Goal: Information Seeking & Learning: Learn about a topic

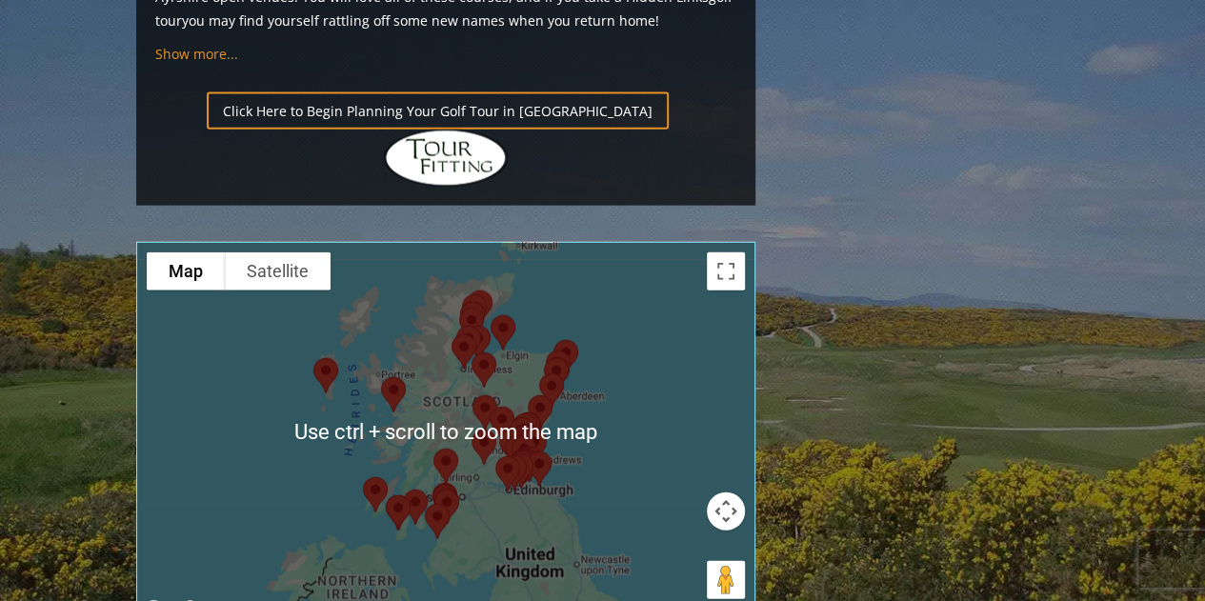
scroll to position [2120, 0]
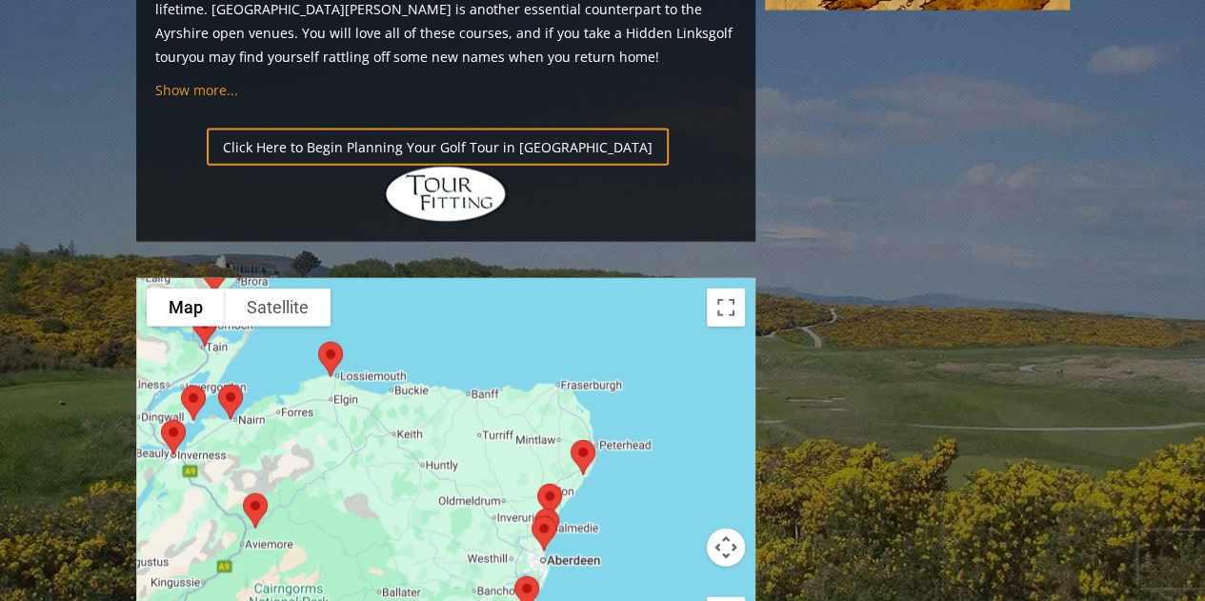
drag, startPoint x: 648, startPoint y: 247, endPoint x: 286, endPoint y: 473, distance: 427.0
click at [286, 473] on div at bounding box center [445, 468] width 617 height 379
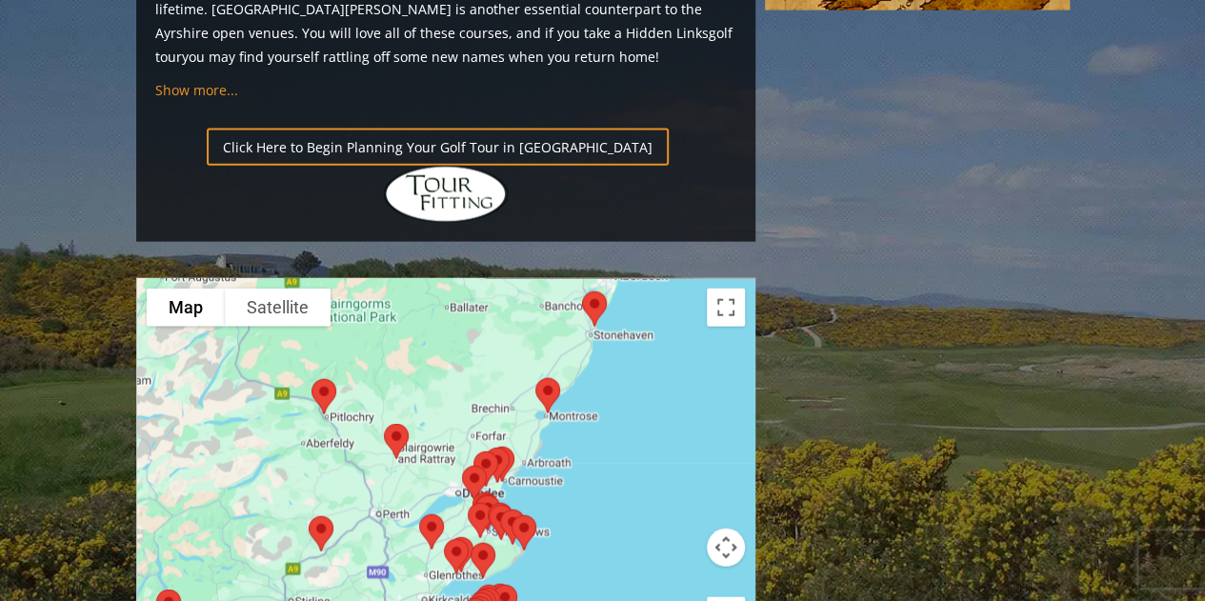
drag, startPoint x: 347, startPoint y: 281, endPoint x: 416, endPoint y: -7, distance: 295.9
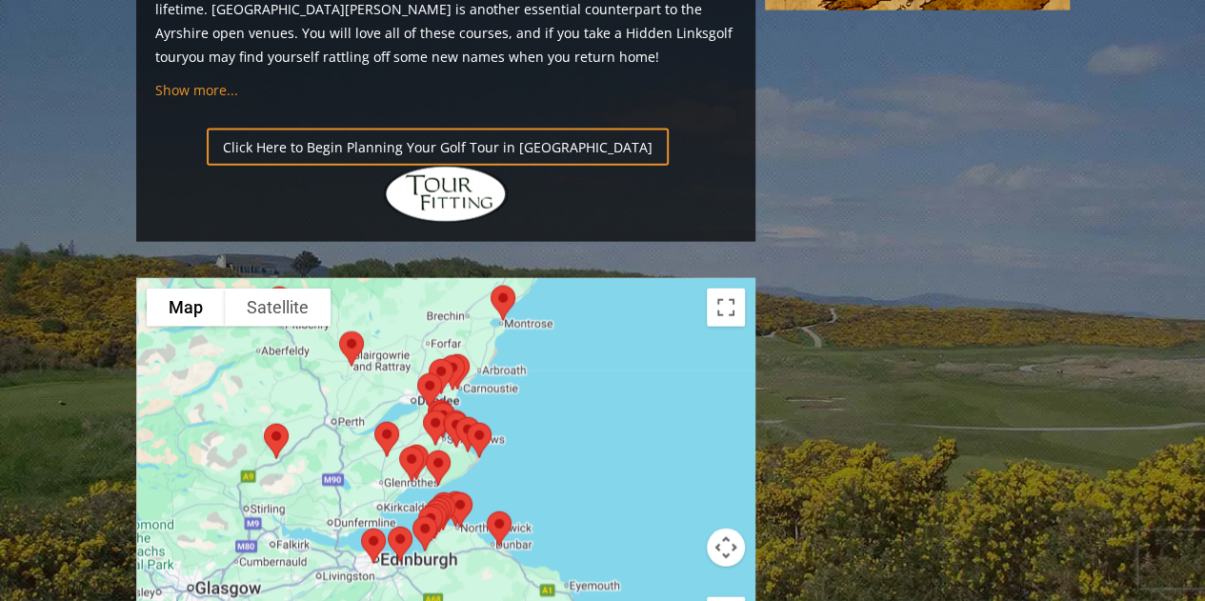
drag, startPoint x: 469, startPoint y: 264, endPoint x: 422, endPoint y: 170, distance: 105.2
click at [422, 279] on div at bounding box center [445, 468] width 617 height 379
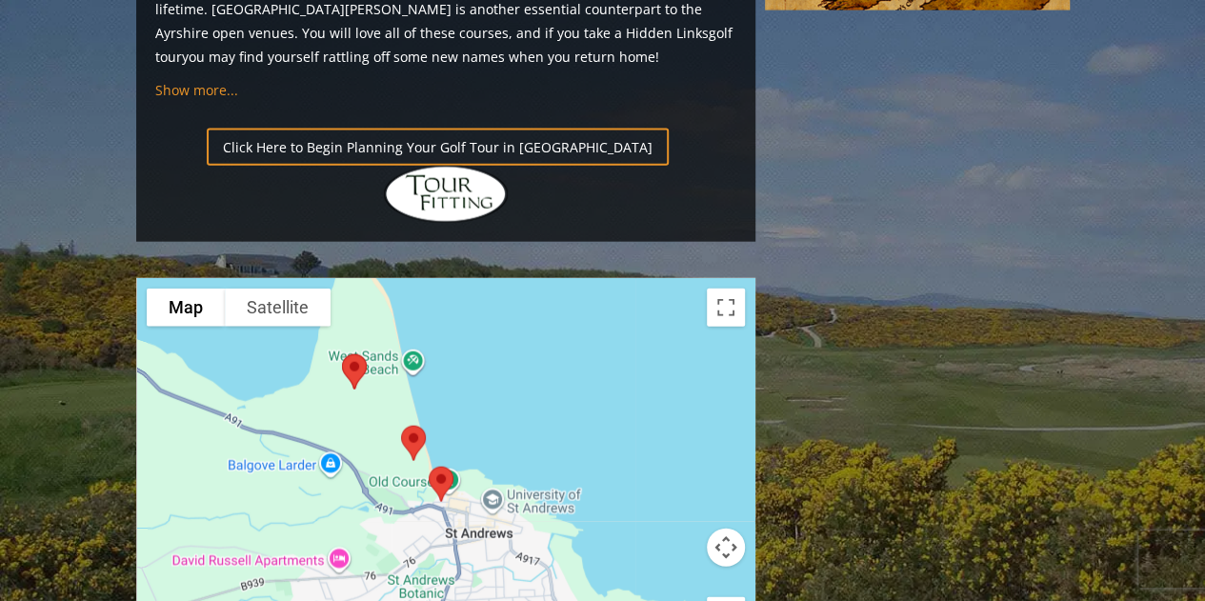
drag, startPoint x: 389, startPoint y: 289, endPoint x: 496, endPoint y: 380, distance: 140.6
click at [496, 380] on div at bounding box center [445, 468] width 617 height 379
click at [440, 459] on img at bounding box center [441, 484] width 40 height 50
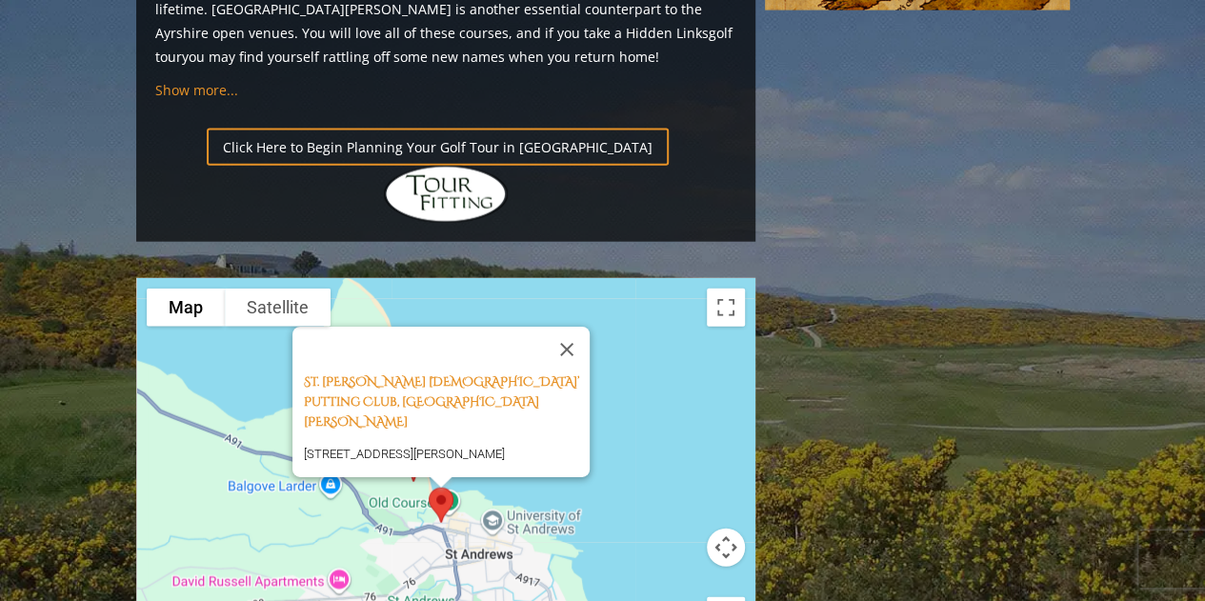
click at [577, 327] on button "Close" at bounding box center [567, 350] width 46 height 46
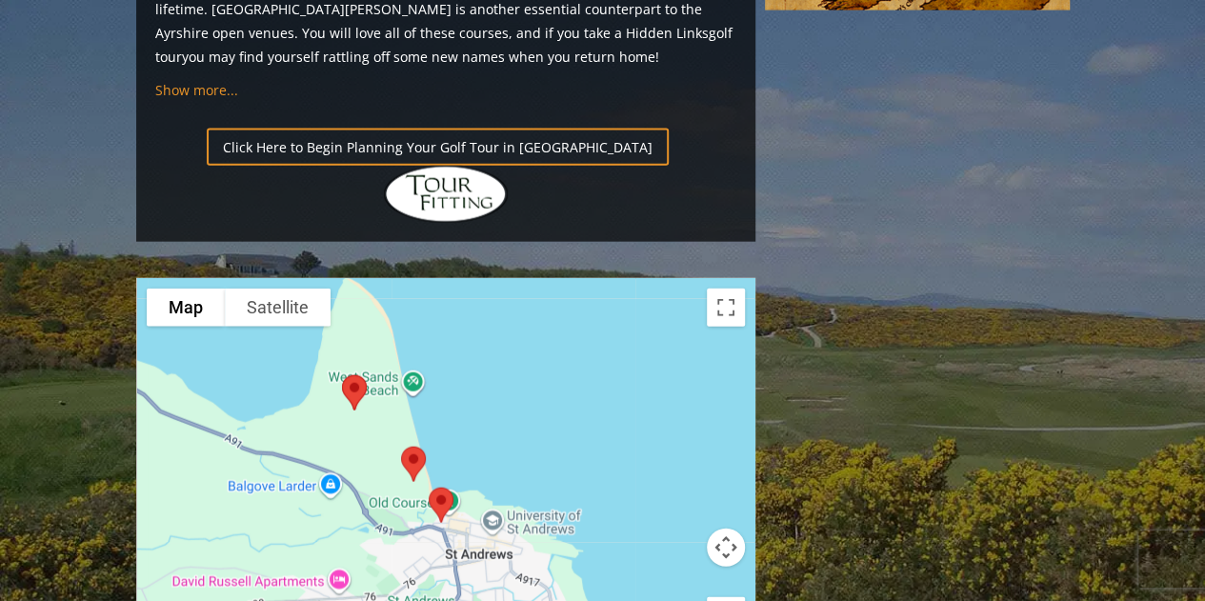
click at [419, 439] on img at bounding box center [413, 464] width 40 height 50
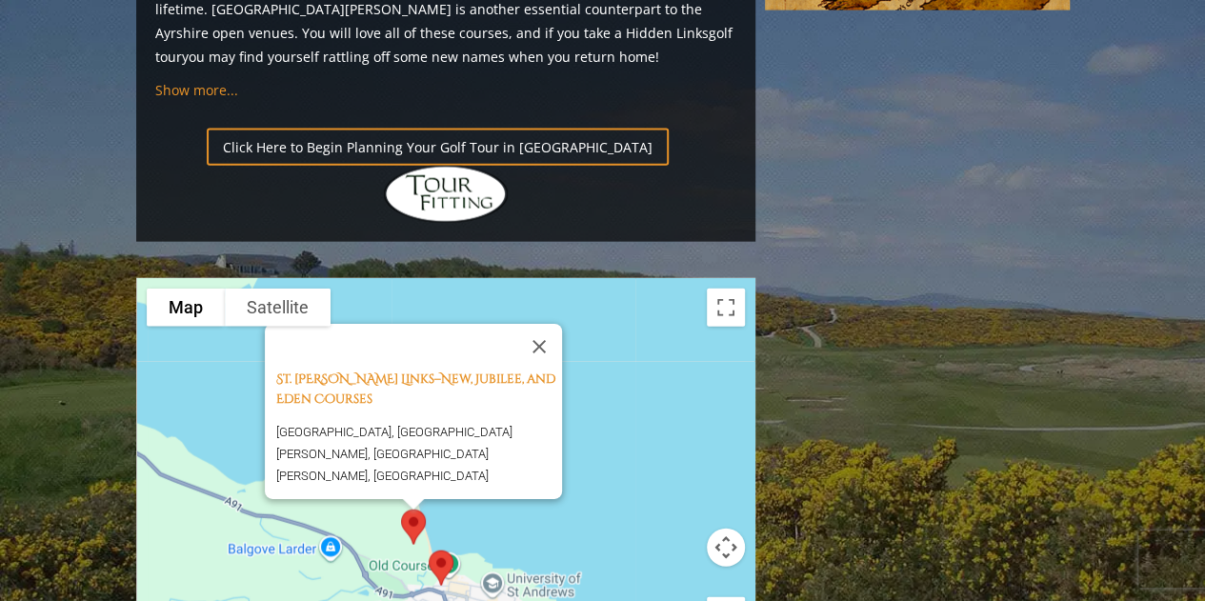
click at [548, 324] on button "Close" at bounding box center [539, 347] width 46 height 46
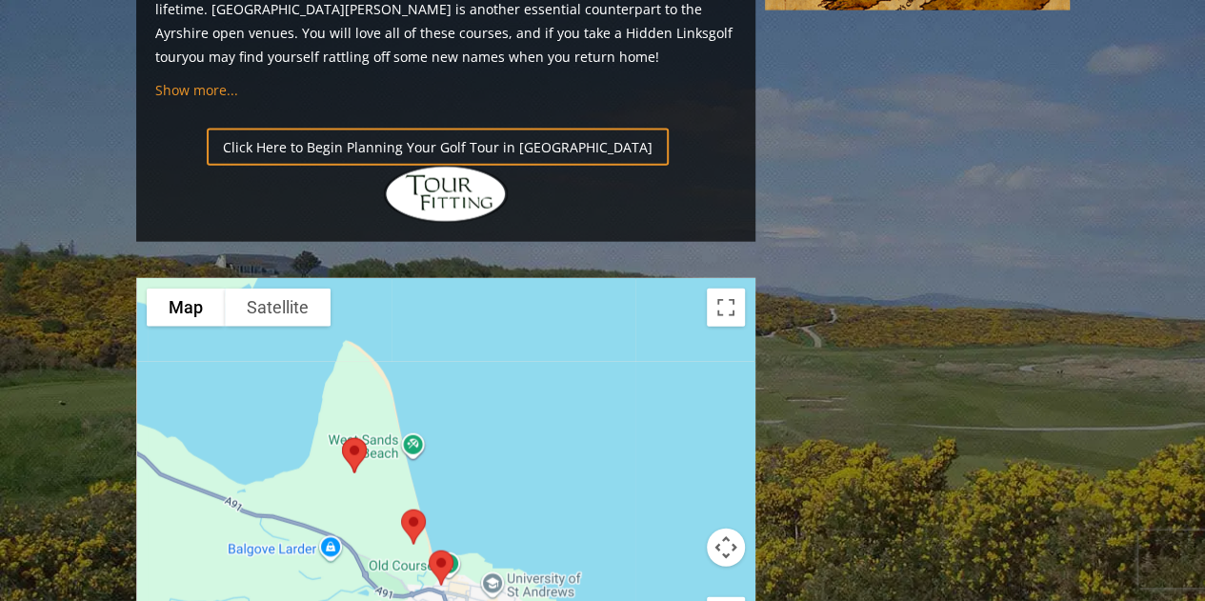
click at [352, 430] on img at bounding box center [354, 455] width 40 height 50
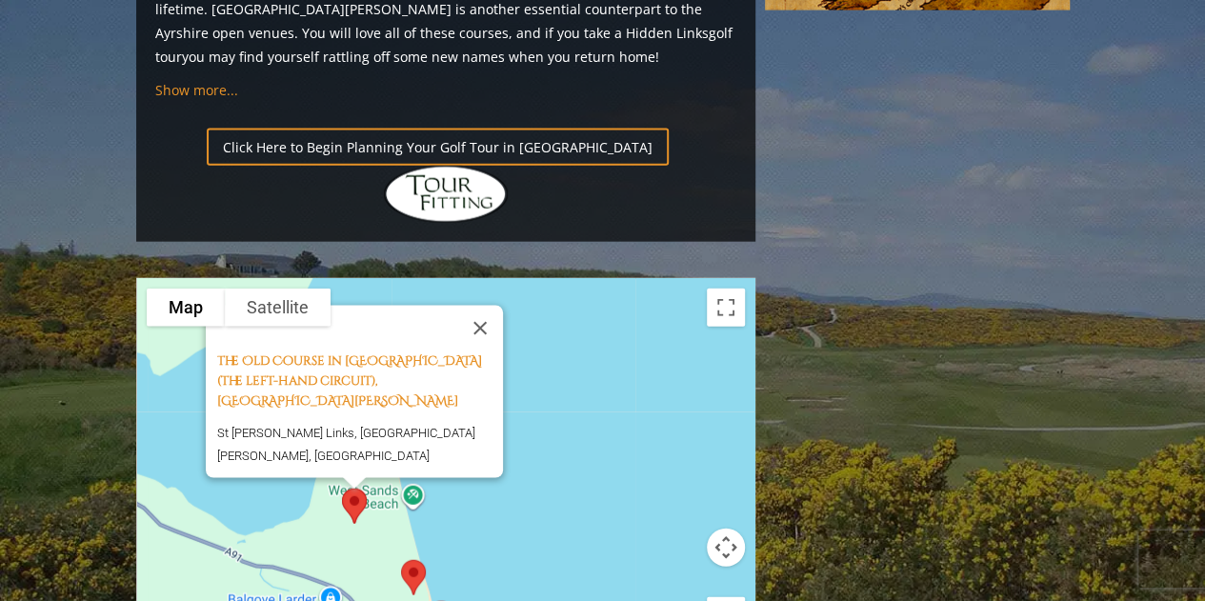
click at [488, 306] on button "Close" at bounding box center [480, 329] width 46 height 46
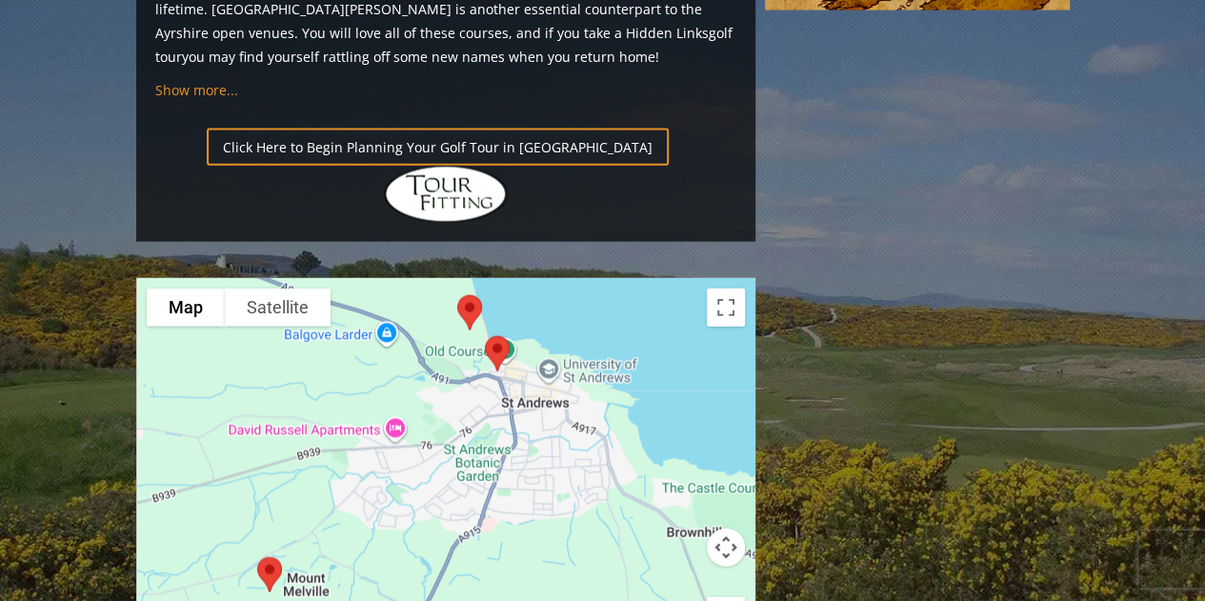
drag, startPoint x: 352, startPoint y: 401, endPoint x: 403, endPoint y: 123, distance: 282.6
click at [403, 279] on div at bounding box center [445, 468] width 617 height 379
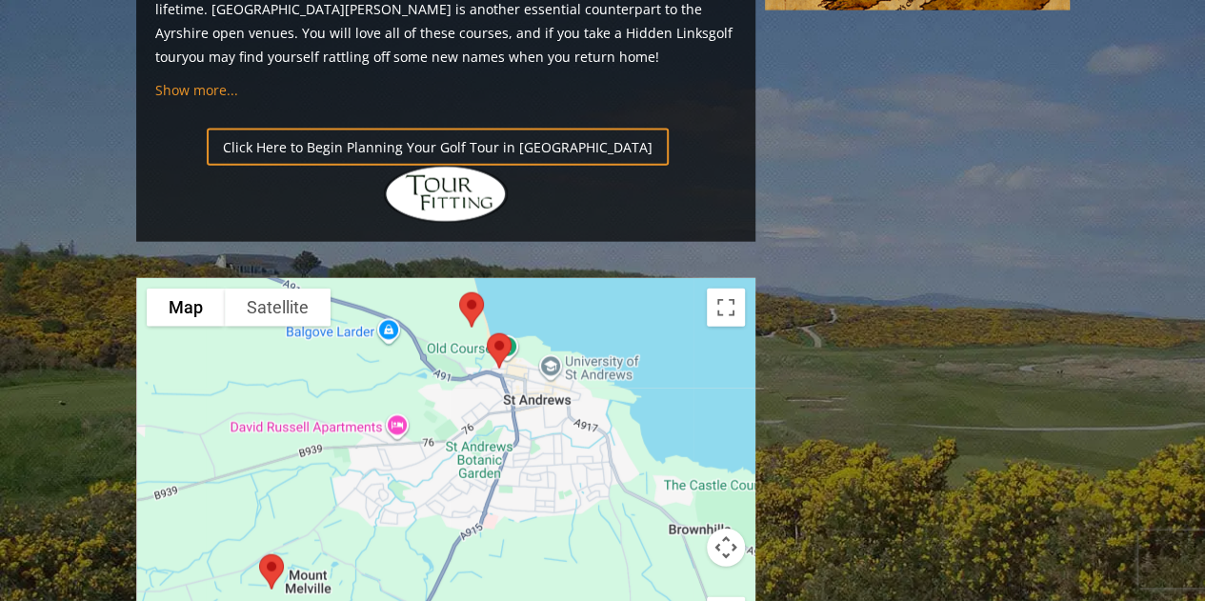
click at [275, 547] on img at bounding box center [271, 572] width 40 height 50
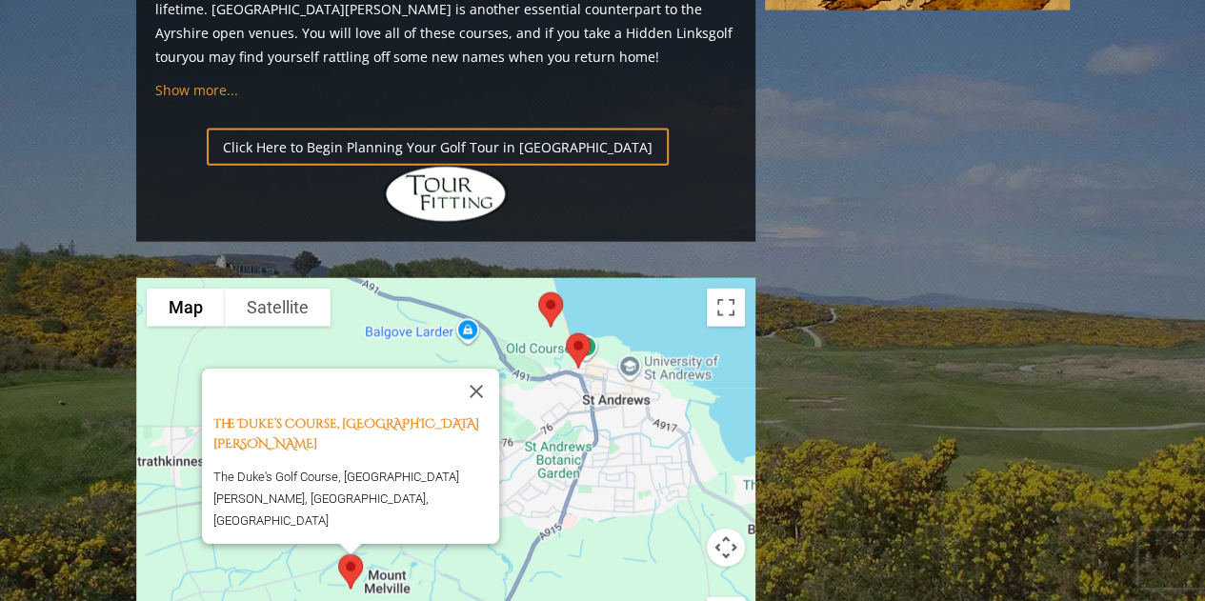
click at [484, 369] on button "Close" at bounding box center [476, 392] width 46 height 46
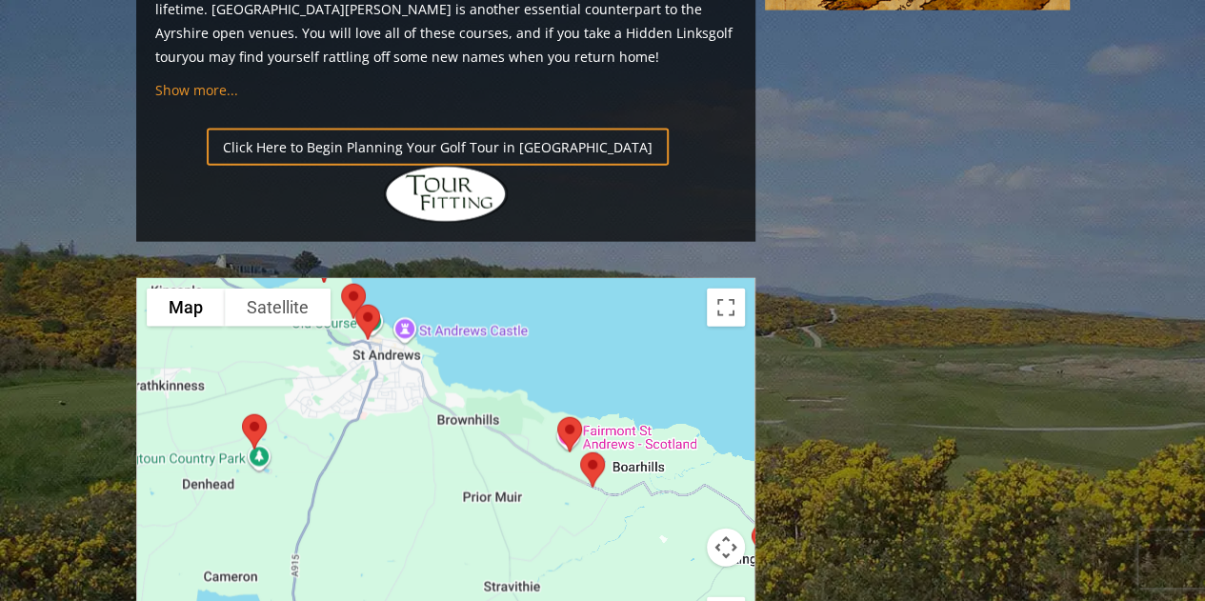
drag, startPoint x: 628, startPoint y: 376, endPoint x: 378, endPoint y: 271, distance: 270.6
click at [378, 279] on div at bounding box center [445, 468] width 617 height 379
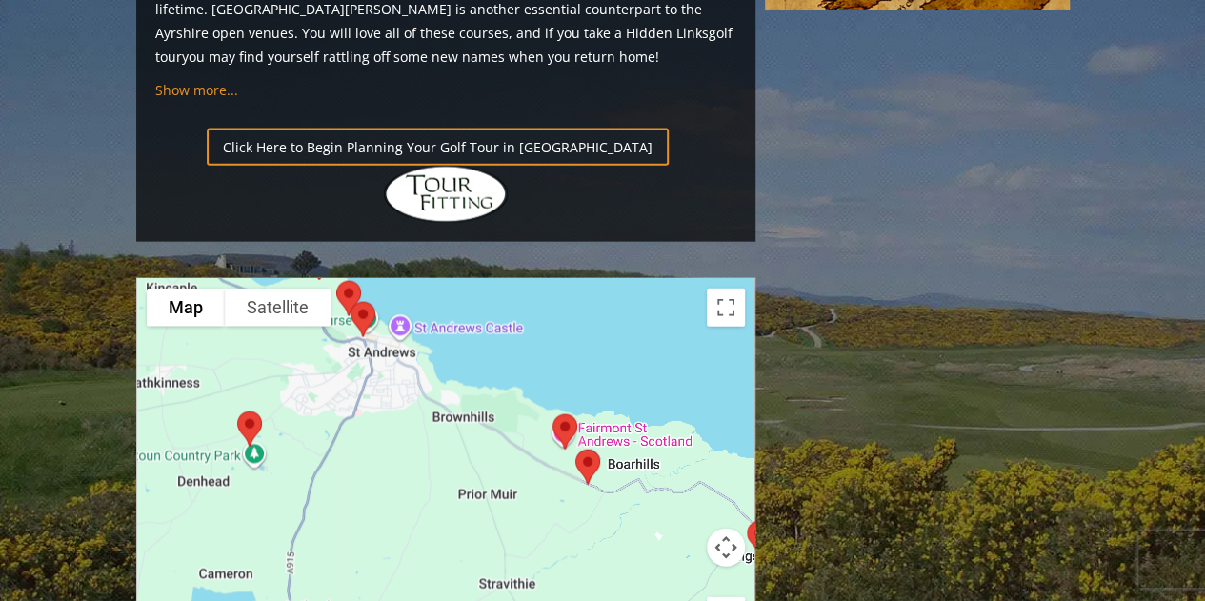
click at [563, 407] on img at bounding box center [565, 432] width 40 height 50
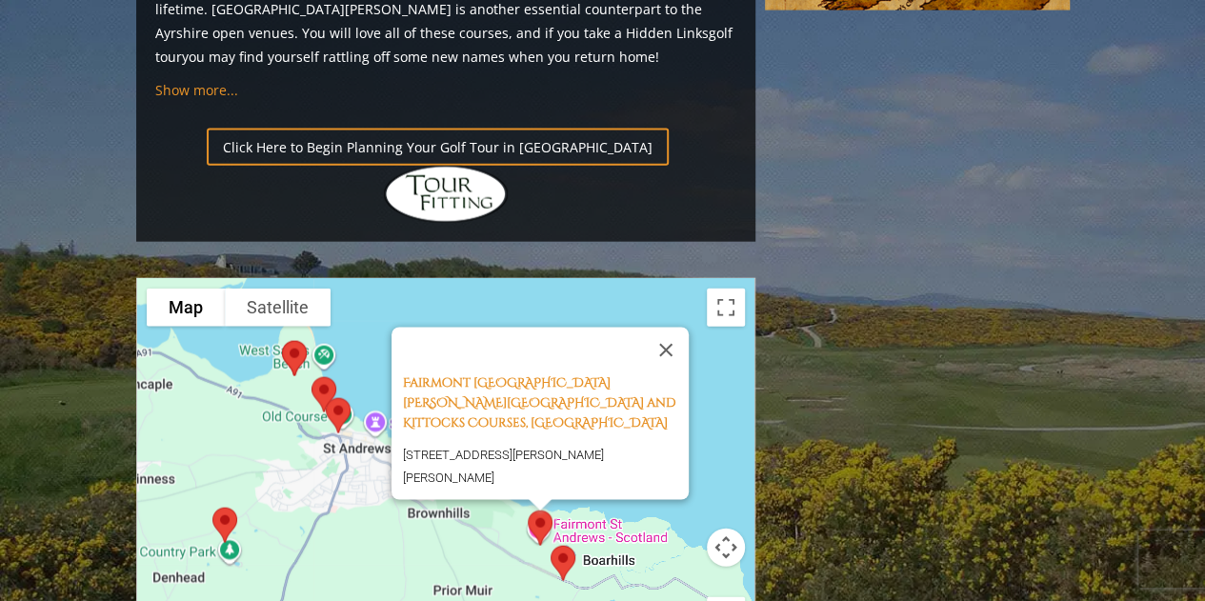
click at [558, 538] on img at bounding box center [563, 563] width 40 height 50
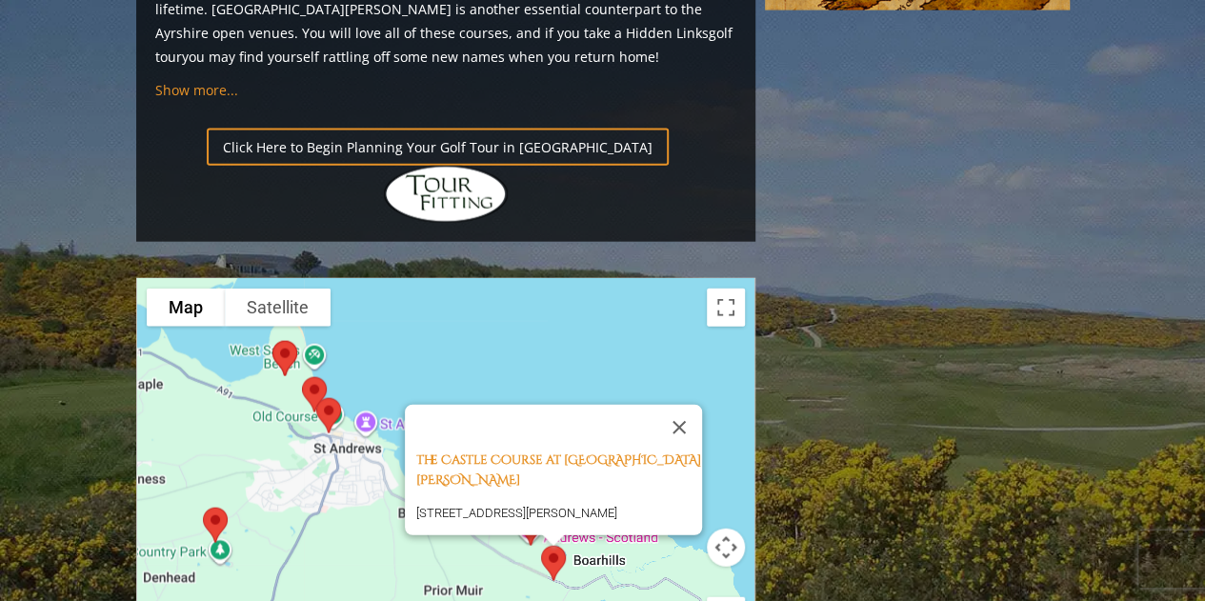
click at [505, 451] on link "The Castle Course at [GEOGRAPHIC_DATA][PERSON_NAME]" at bounding box center [558, 469] width 285 height 37
